Goal: Task Accomplishment & Management: Use online tool/utility

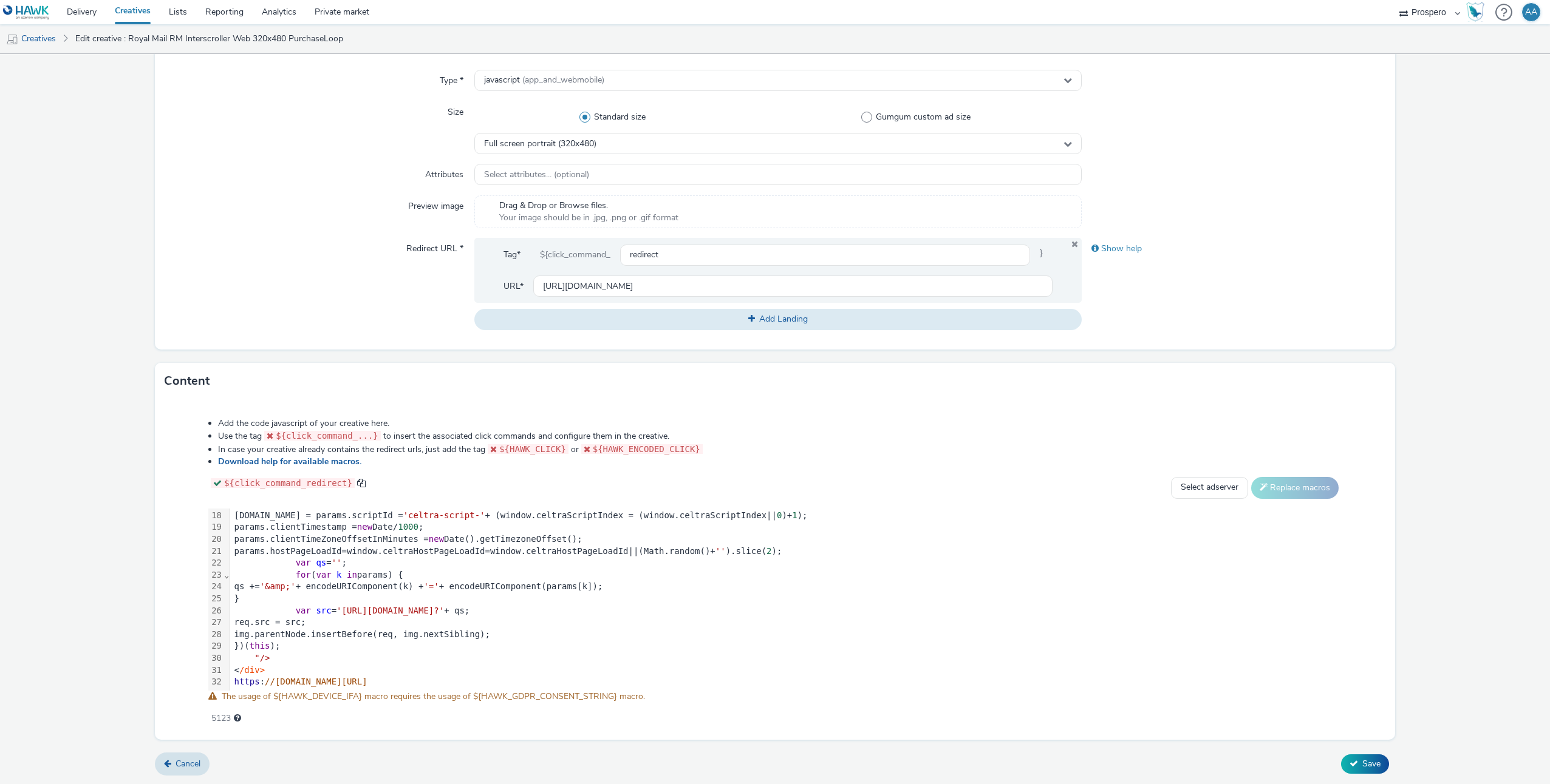
scroll to position [213, 0]
drag, startPoint x: 390, startPoint y: 693, endPoint x: 605, endPoint y: 698, distance: 215.1
click at [605, 698] on span "The usage of ${HAWK_DEVICE_IFA} macro requires the usage of ${HAWK_GDPR_CONSENT…" at bounding box center [433, 697] width 423 height 11
click at [633, 724] on div "5123" at bounding box center [775, 716] width 1133 height 17
drag, startPoint x: 397, startPoint y: 578, endPoint x: 487, endPoint y: 577, distance: 90.0
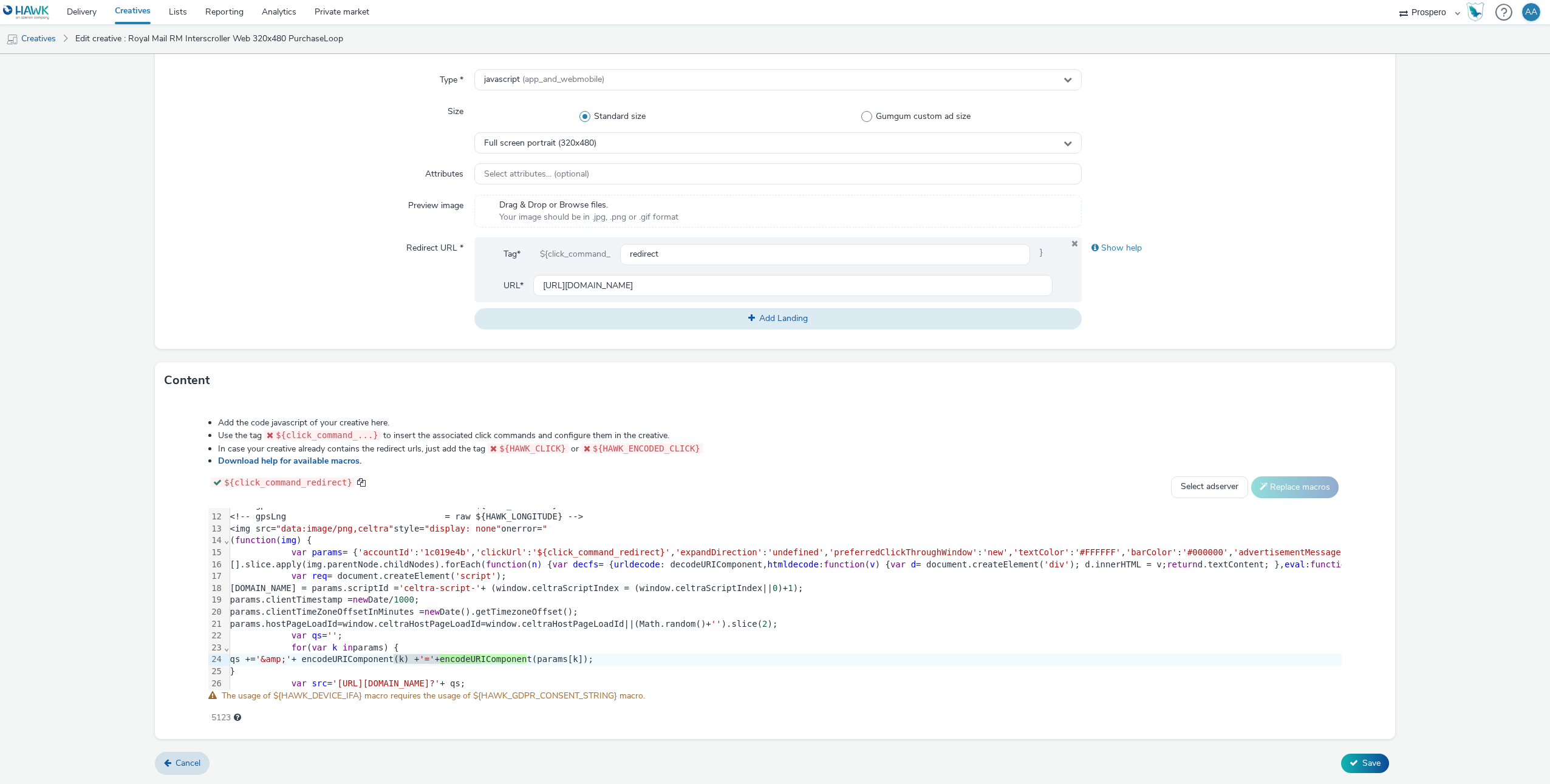
scroll to position [133, 4]
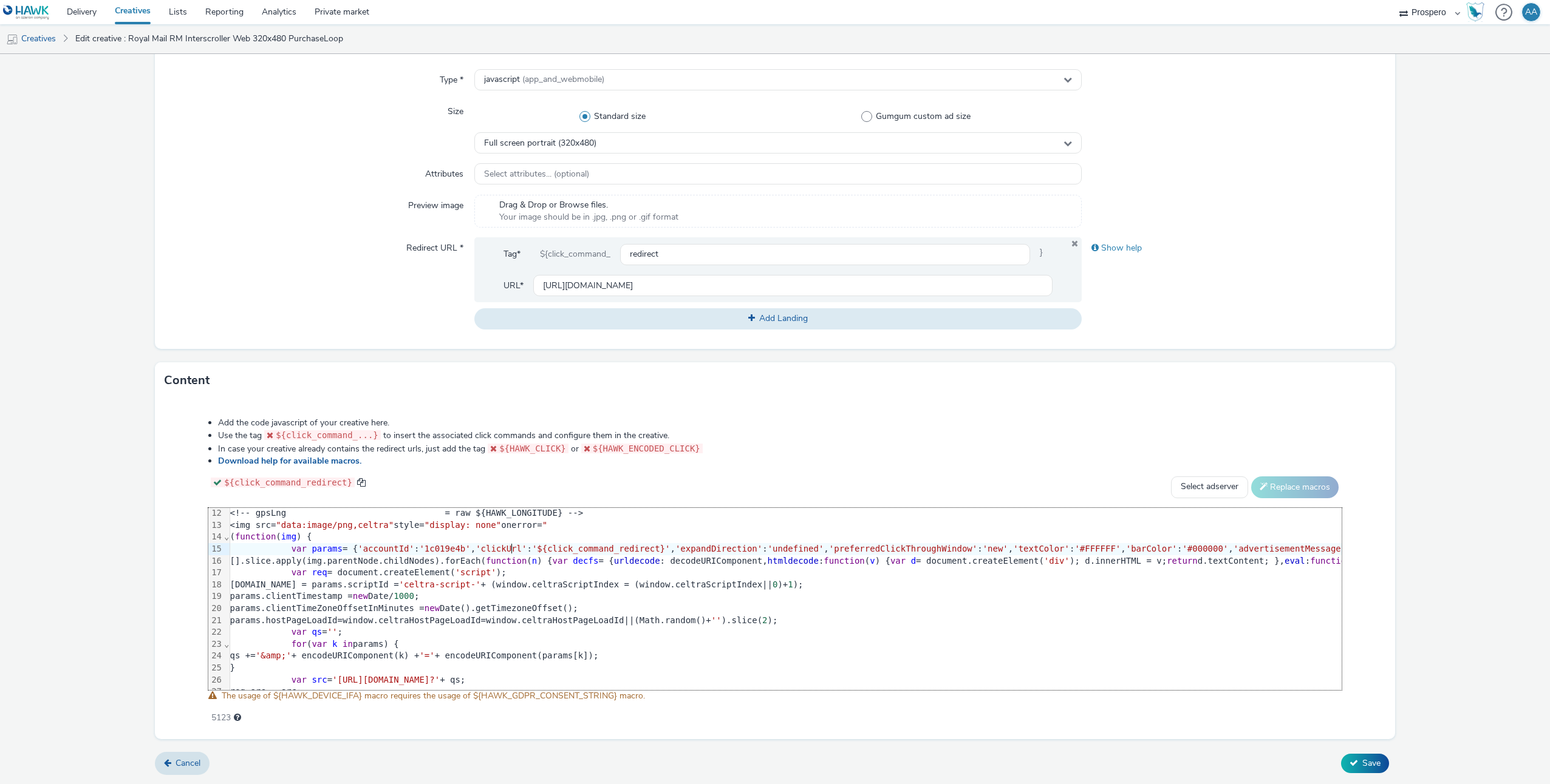
click at [509, 546] on span "'clickUrl'" at bounding box center [501, 548] width 51 height 9
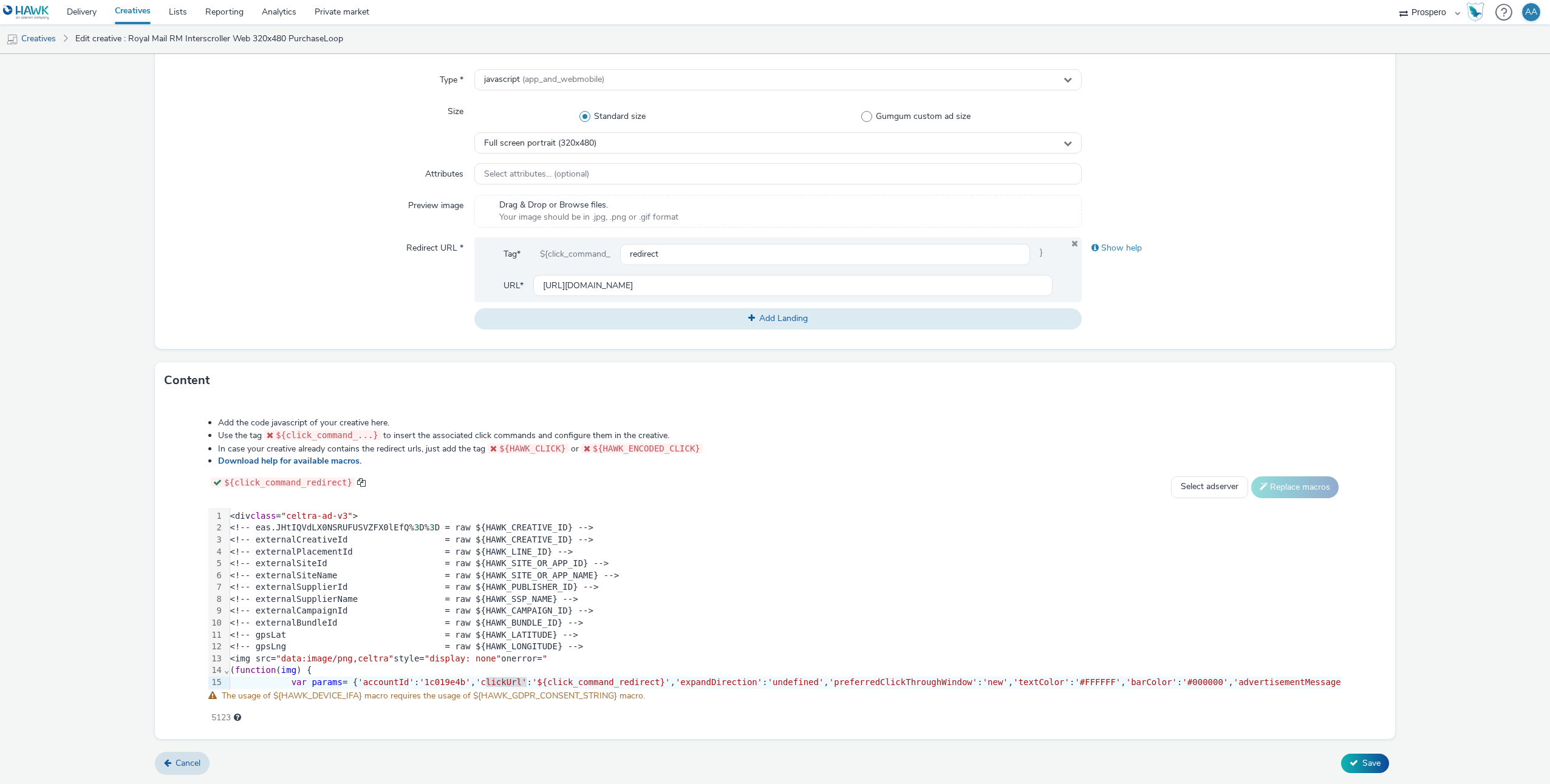
click at [1424, 11] on select "Ad-on Media Nordic ALPHAKONNECT AZERION Facefirst Hawk Prospero TRY Schjærven M…" at bounding box center [1430, 12] width 73 height 25
click at [1430, 8] on select "Ad-on Media Nordic ALPHAKONNECT AZERION Facefirst Hawk Prospero TRY Schjærven M…" at bounding box center [1430, 12] width 73 height 25
select select "12ae2080-7ca6-4825-bf72-a476c178699d"
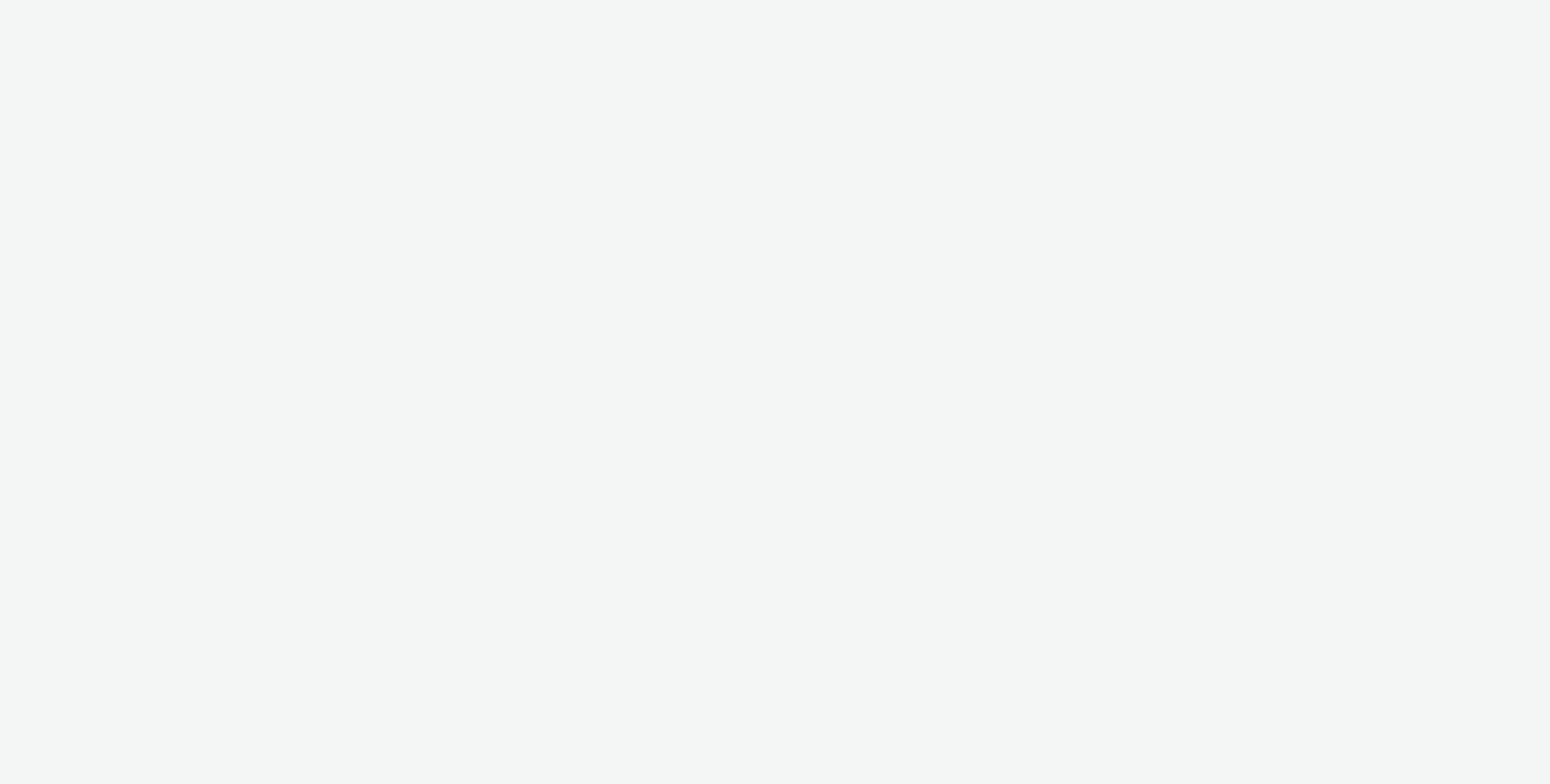
select select "12ae2080-7ca6-4825-bf72-a476c178699d"
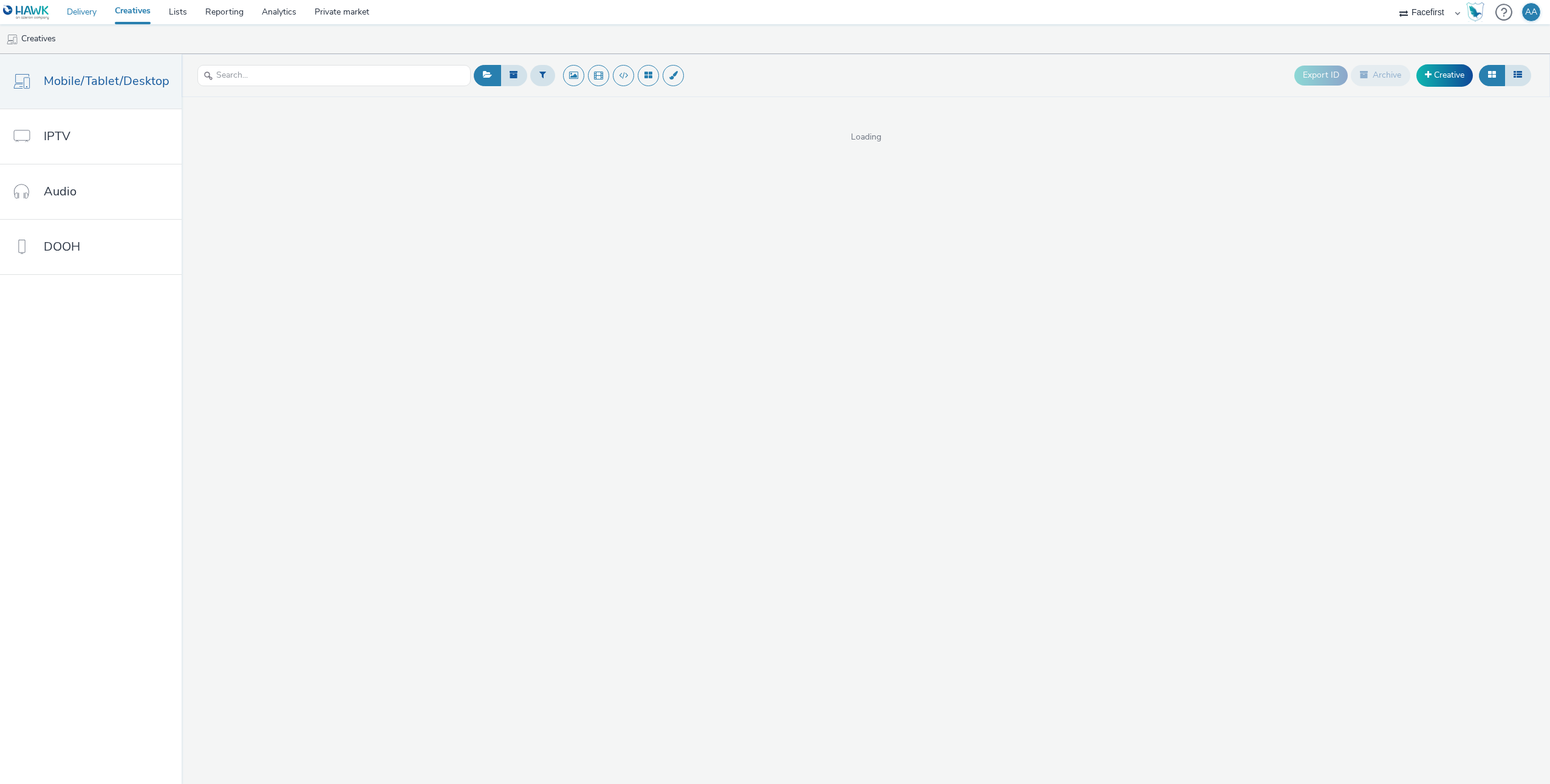
click at [93, 9] on link "Delivery" at bounding box center [82, 12] width 48 height 25
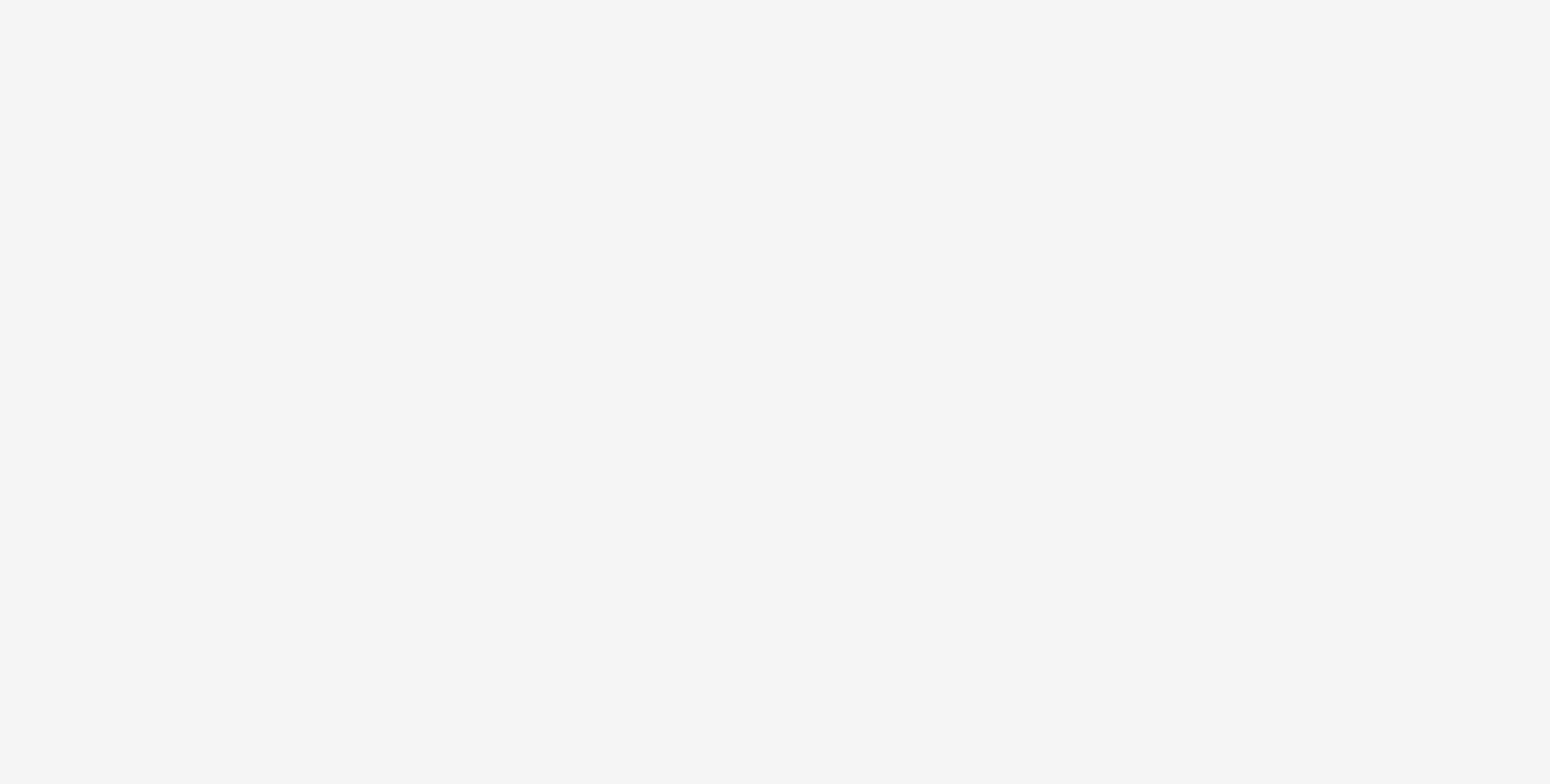
select select "ac009755-aa48-4799-8050-7a339a378eb8"
select select "79162ed7-0017-4339-93b0-3399b708648f"
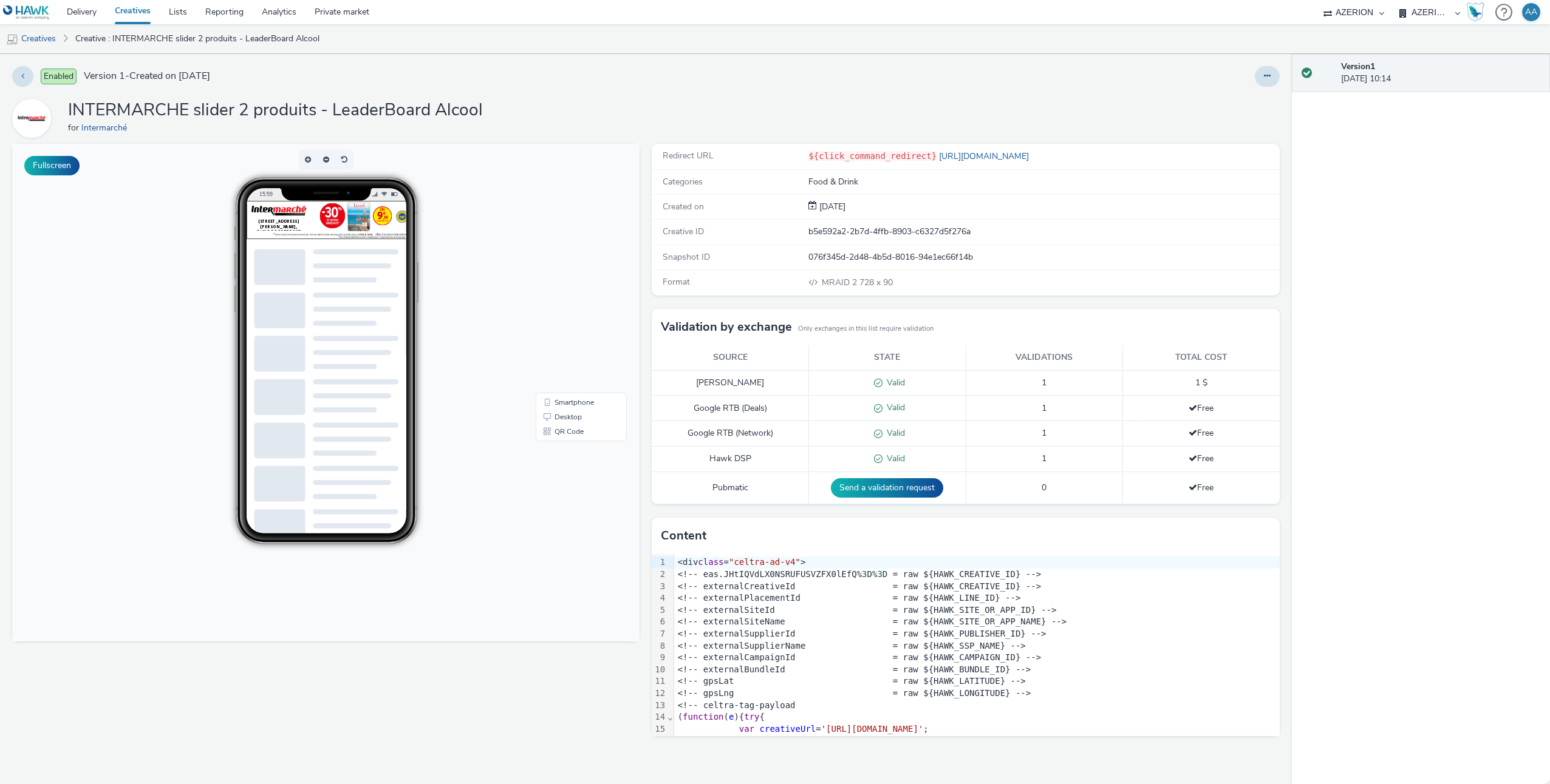
click at [344, 244] on div at bounding box center [467, 228] width 442 height 55
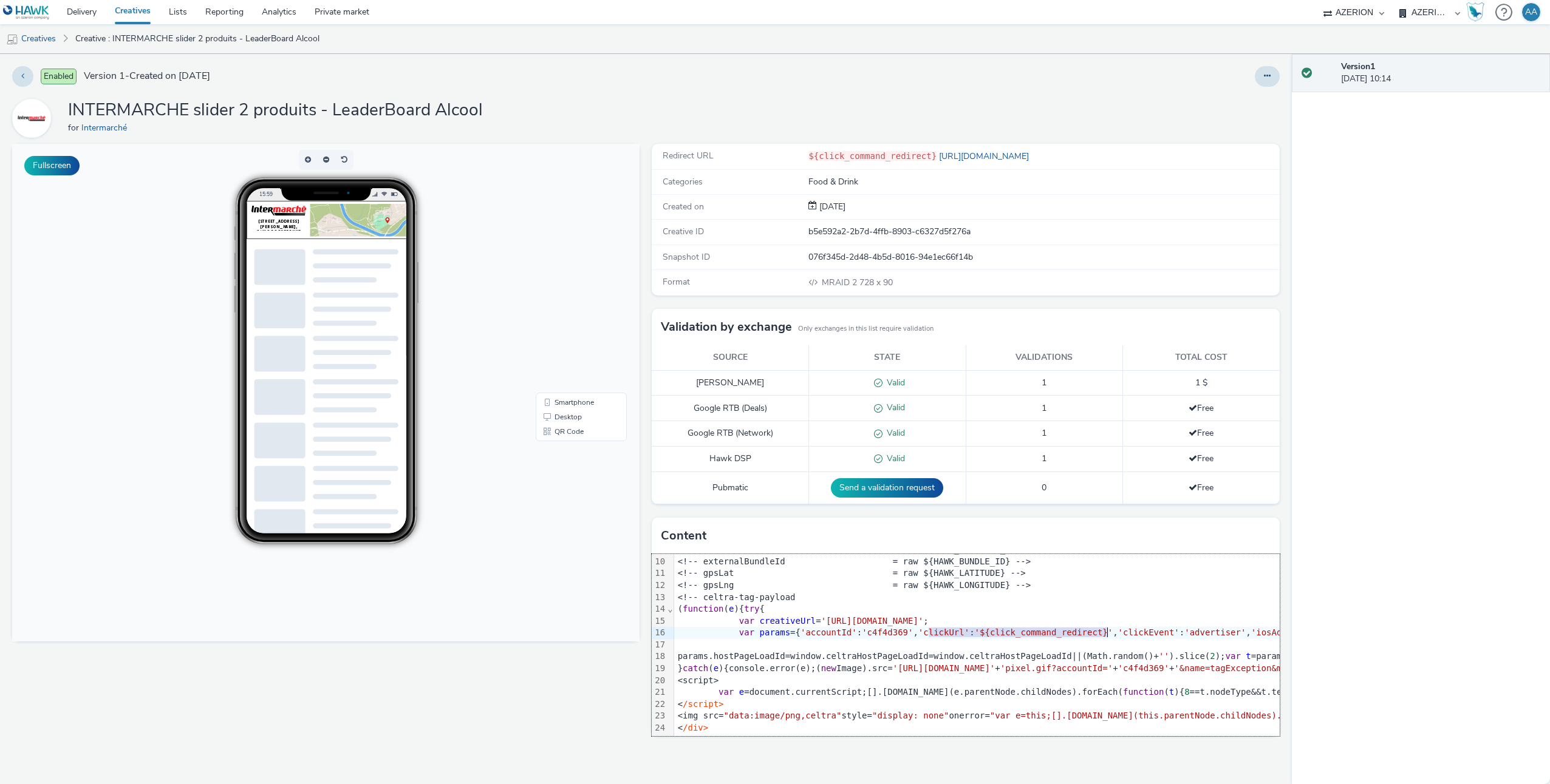
drag, startPoint x: 928, startPoint y: 620, endPoint x: 1109, endPoint y: 618, distance: 181.0
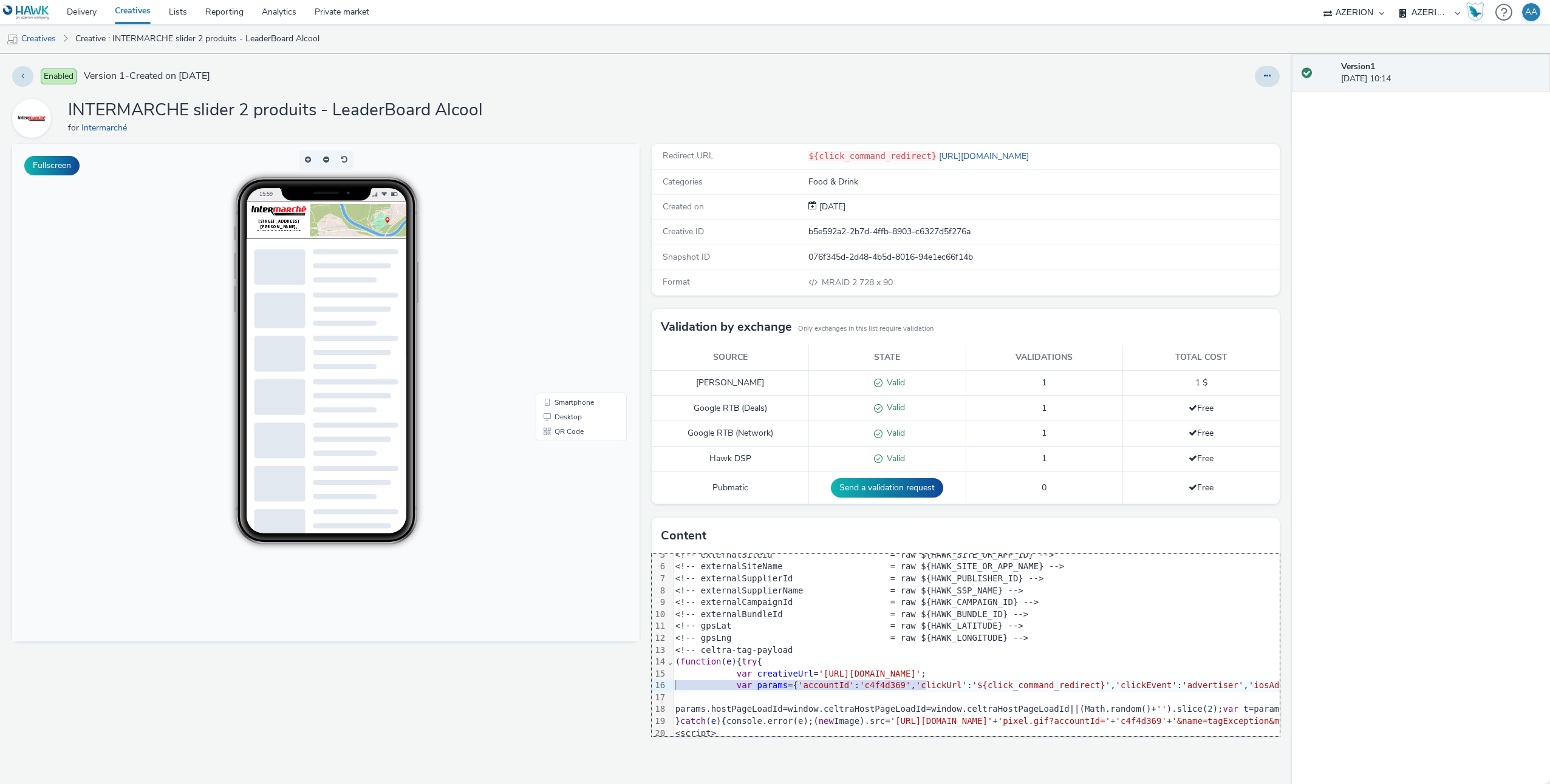
scroll to position [0, 3]
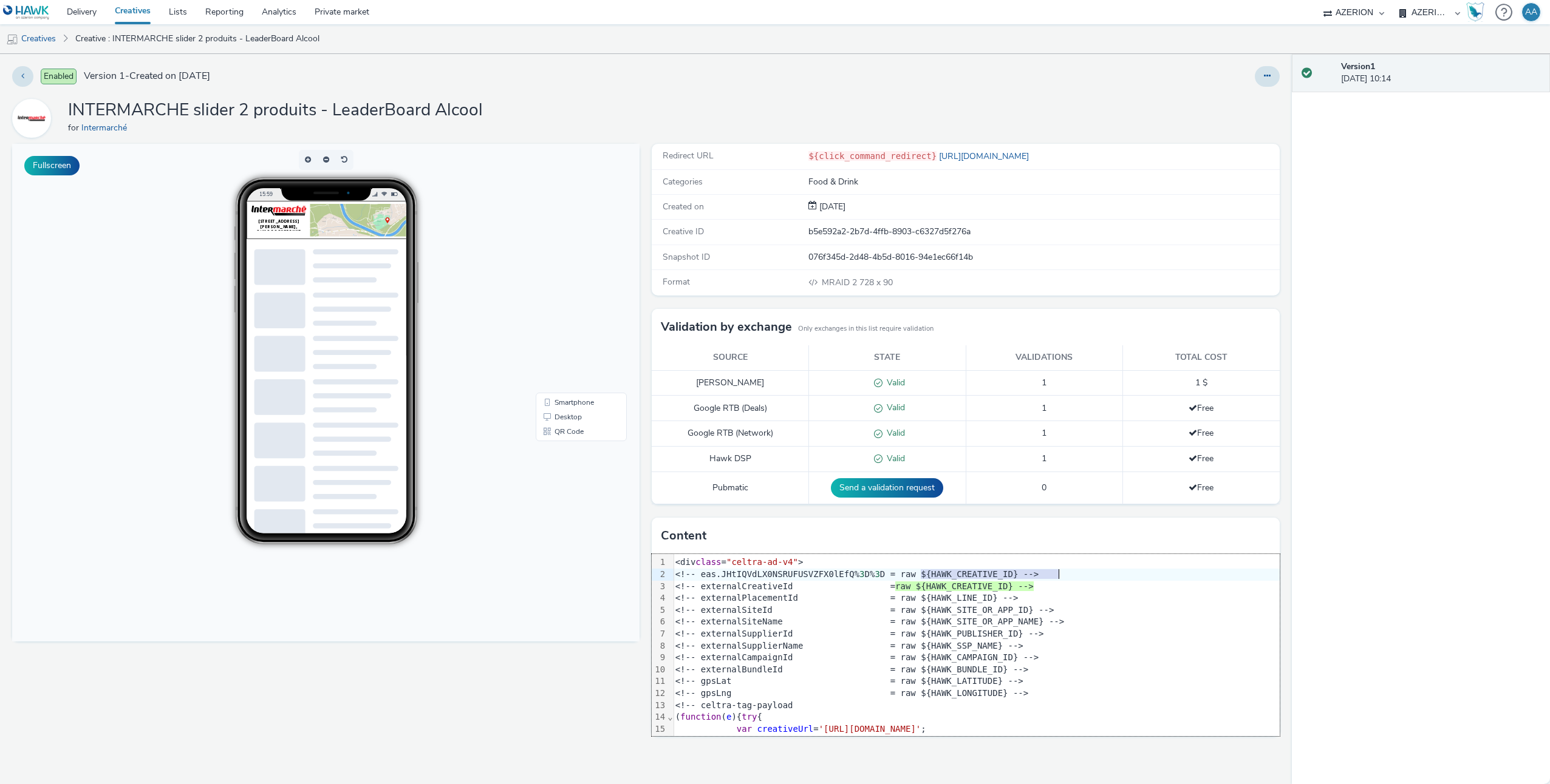
drag, startPoint x: 929, startPoint y: 577, endPoint x: 1104, endPoint y: 577, distance: 175.0
drag, startPoint x: 733, startPoint y: 567, endPoint x: 790, endPoint y: 567, distance: 57.0
click at [516, 461] on body "15:59 Smartphone Desktop QR Code" at bounding box center [325, 393] width 628 height 498
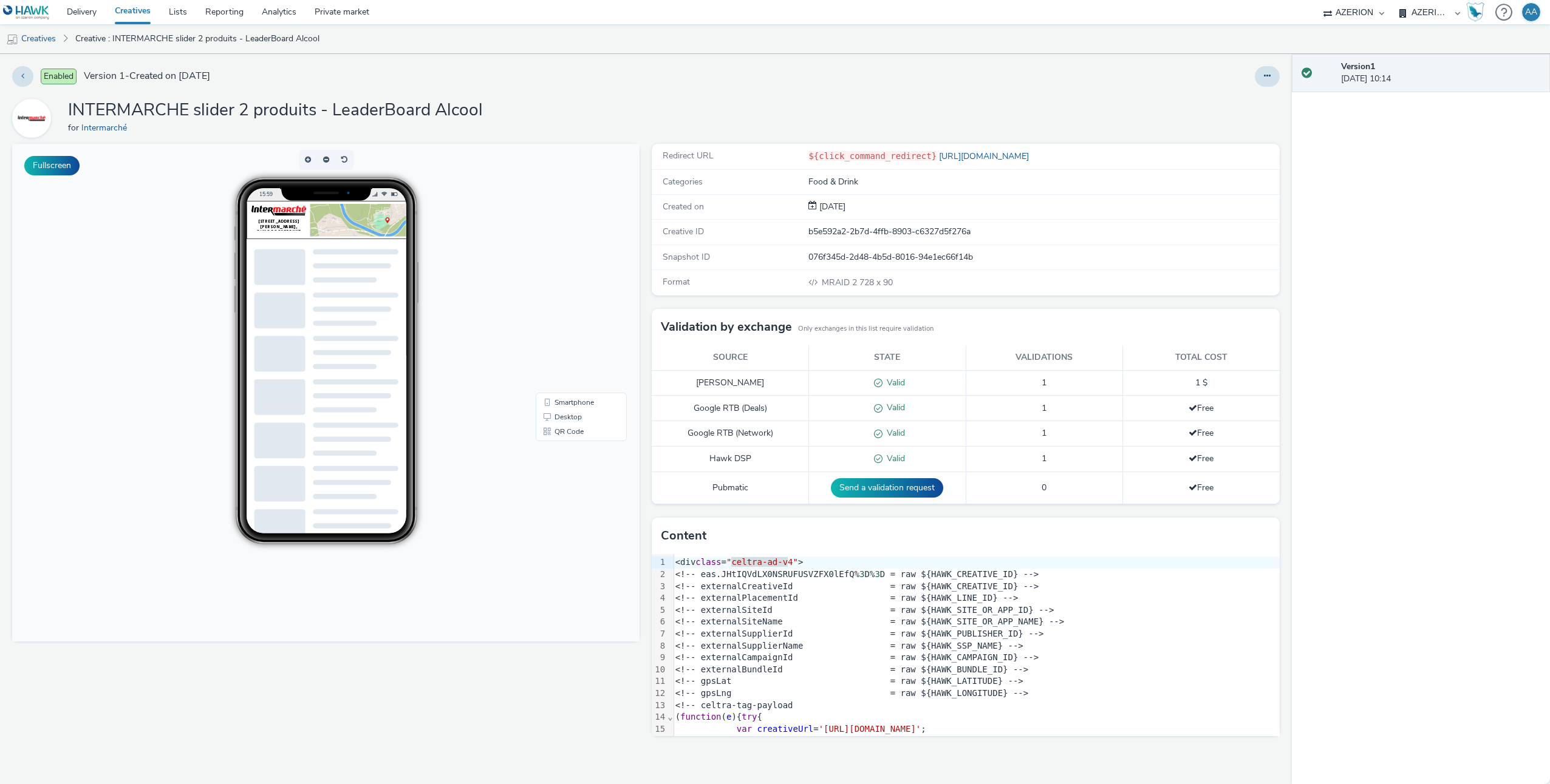
click at [370, 233] on div at bounding box center [474, 228] width 276 height 47
click at [454, 228] on div "To navigate, press the arrow keys." at bounding box center [474, 228] width 276 height 55
click at [273, 218] on div at bounding box center [467, 228] width 442 height 55
